Goal: Task Accomplishment & Management: Manage account settings

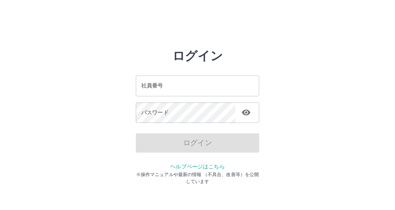
click at [138, 86] on input "社員番号" at bounding box center [197, 86] width 123 height 20
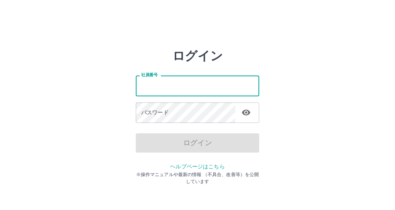
type input "*******"
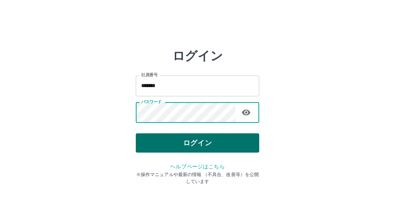
click at [150, 146] on button "ログイン" at bounding box center [197, 142] width 123 height 19
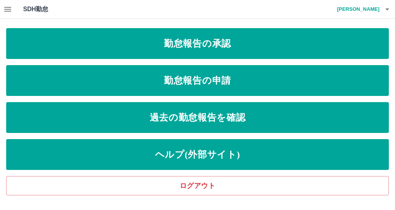
click at [8, 6] on icon "button" at bounding box center [7, 9] width 9 height 9
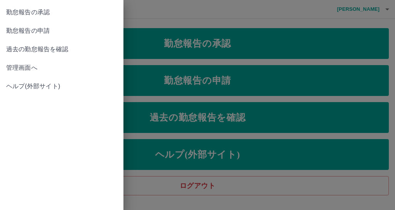
click at [25, 72] on span "管理画面へ" at bounding box center [61, 67] width 111 height 9
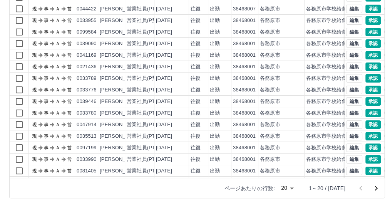
scroll to position [121, 0]
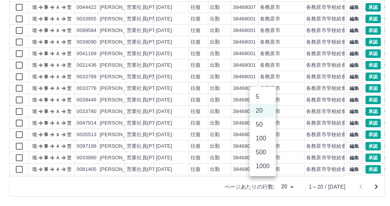
click at [269, 185] on body "SDH勤怠 [PERSON_NAME] 勤務実績承認 前月 [DATE] 次月 今月 月選択 承認モード 削除モード 一括承認 列一覧 0 フィルター 行間隔…" at bounding box center [195, 43] width 390 height 326
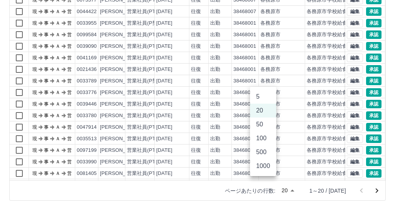
click at [261, 145] on li "100" at bounding box center [263, 138] width 26 height 14
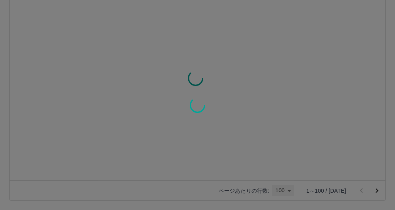
type input "***"
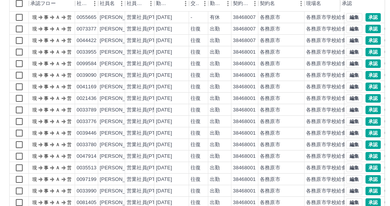
scroll to position [121, 0]
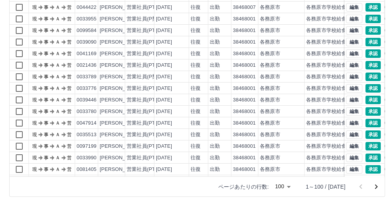
click at [373, 186] on icon "次のページへ" at bounding box center [376, 186] width 9 height 9
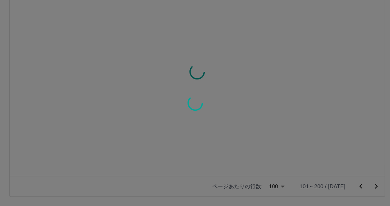
click at [373, 186] on div at bounding box center [195, 103] width 390 height 206
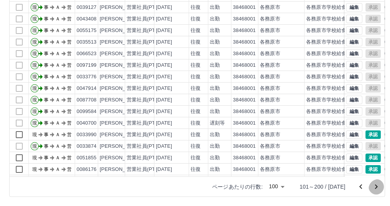
click at [375, 186] on icon "次のページへ" at bounding box center [376, 186] width 3 height 5
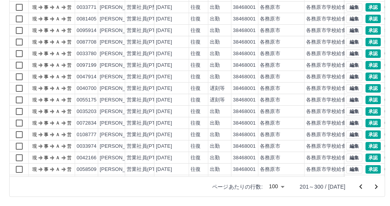
click at [374, 182] on icon "次のページへ" at bounding box center [376, 186] width 9 height 9
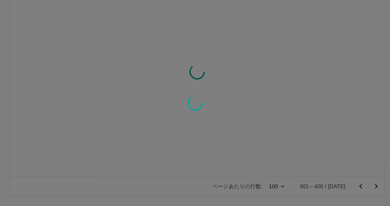
click at [374, 181] on div at bounding box center [195, 103] width 390 height 206
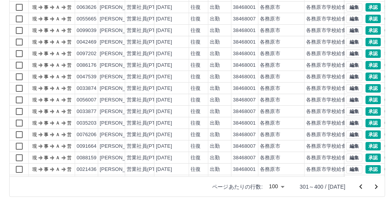
click at [374, 182] on icon "次のページへ" at bounding box center [376, 186] width 9 height 9
click at [377, 186] on icon "次のページへ" at bounding box center [376, 186] width 9 height 9
click at [375, 185] on icon "次のページへ" at bounding box center [376, 186] width 3 height 5
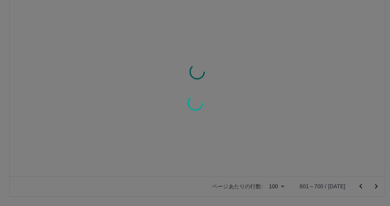
click at [375, 181] on div at bounding box center [195, 103] width 390 height 206
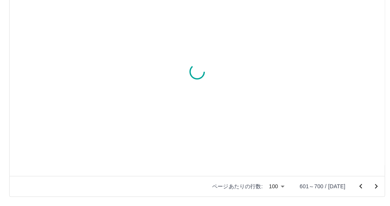
click at [375, 181] on icon "次のページへ" at bounding box center [376, 185] width 9 height 9
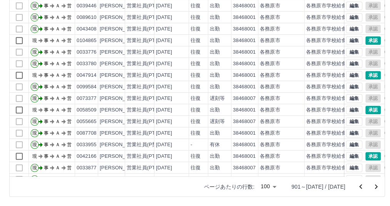
scroll to position [329, 0]
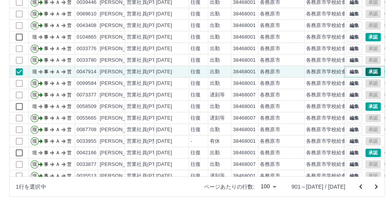
click at [368, 71] on button "承認" at bounding box center [373, 71] width 15 height 8
click at [318, 132] on div "各務原市学校給食センター" at bounding box center [336, 129] width 61 height 7
click at [293, 136] on div "各務原市" at bounding box center [282, 141] width 46 height 12
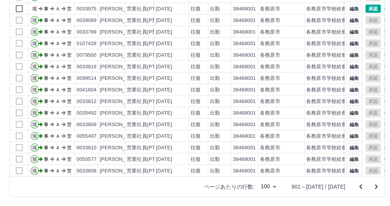
scroll to position [962, 0]
click at [356, 187] on icon "前のページへ" at bounding box center [360, 186] width 9 height 9
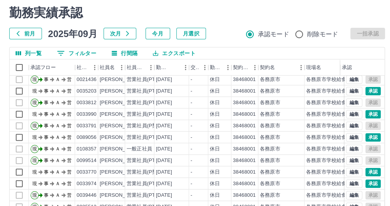
scroll to position [536, 0]
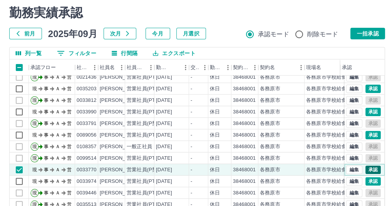
click at [372, 168] on button "承認" at bounding box center [373, 169] width 15 height 8
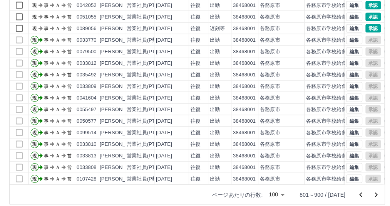
scroll to position [121, 0]
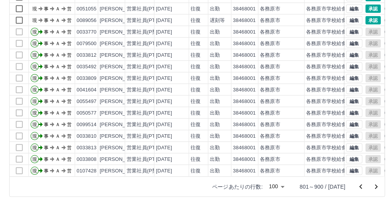
click at [356, 186] on icon "前のページへ" at bounding box center [360, 186] width 9 height 9
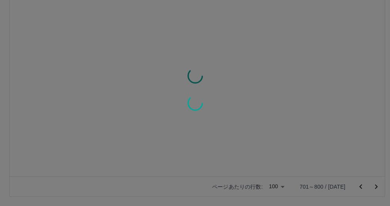
scroll to position [0, 0]
